Goal: Transaction & Acquisition: Book appointment/travel/reservation

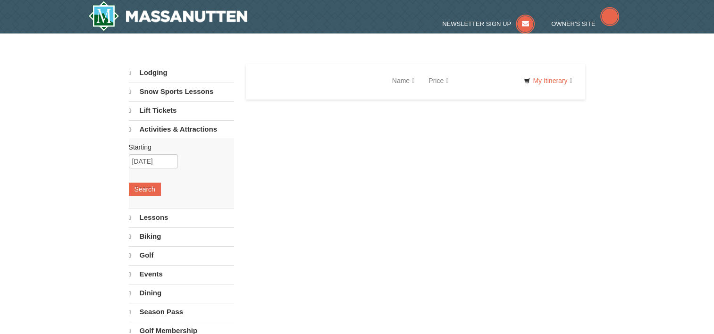
select select "10"
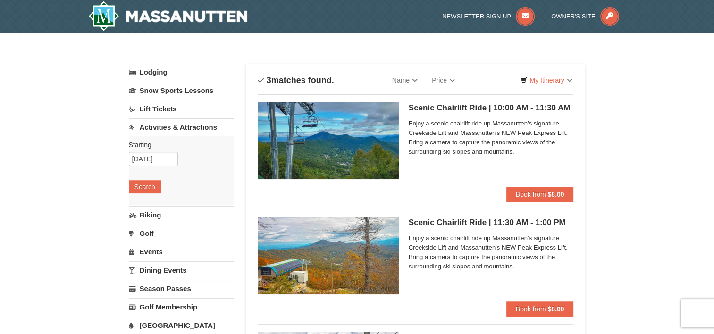
click at [461, 249] on span "Enjoy a scenic chairlift ride up Massanutten’s signature Creekside Lift and Mas…" at bounding box center [490, 252] width 165 height 38
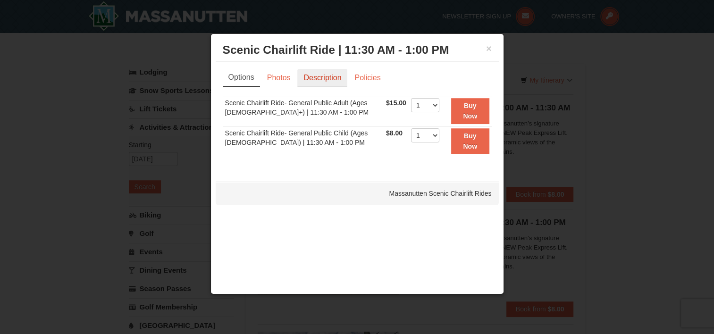
click at [328, 75] on link "Description" at bounding box center [322, 78] width 50 height 18
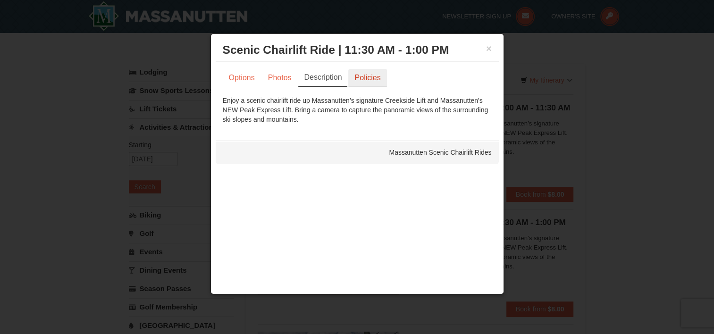
click at [362, 74] on link "Policies" at bounding box center [367, 78] width 38 height 18
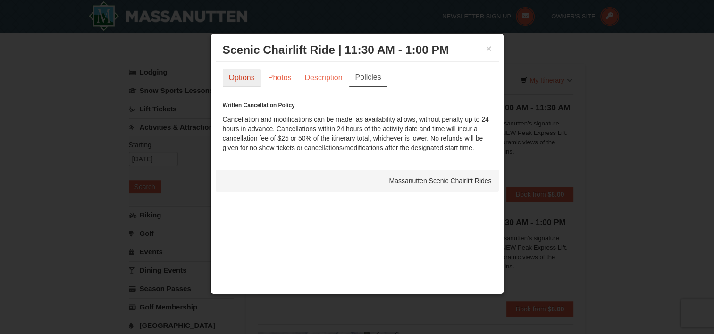
click at [240, 83] on link "Options" at bounding box center [242, 78] width 38 height 18
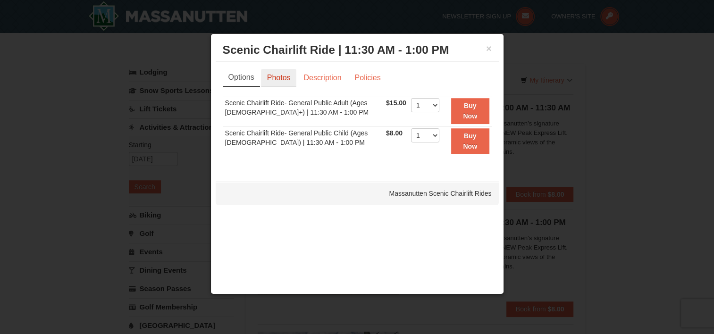
click at [272, 78] on link "Photos" at bounding box center [279, 78] width 36 height 18
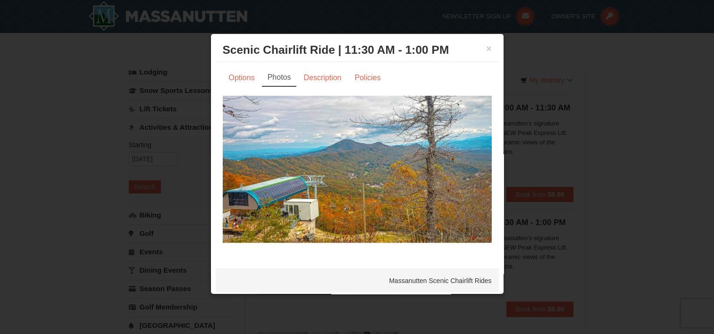
click at [464, 177] on img at bounding box center [357, 169] width 269 height 147
click at [609, 138] on div at bounding box center [357, 167] width 714 height 334
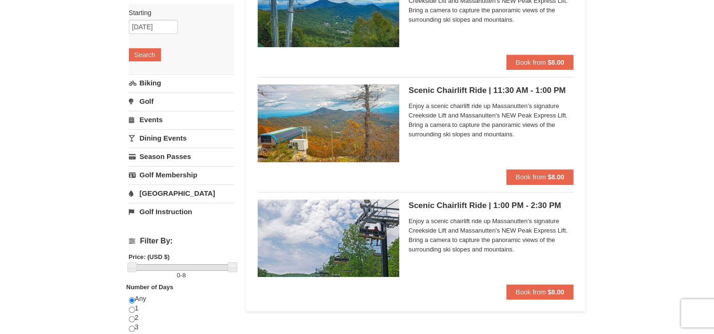
scroll to position [151, 0]
